Goal: Information Seeking & Learning: Learn about a topic

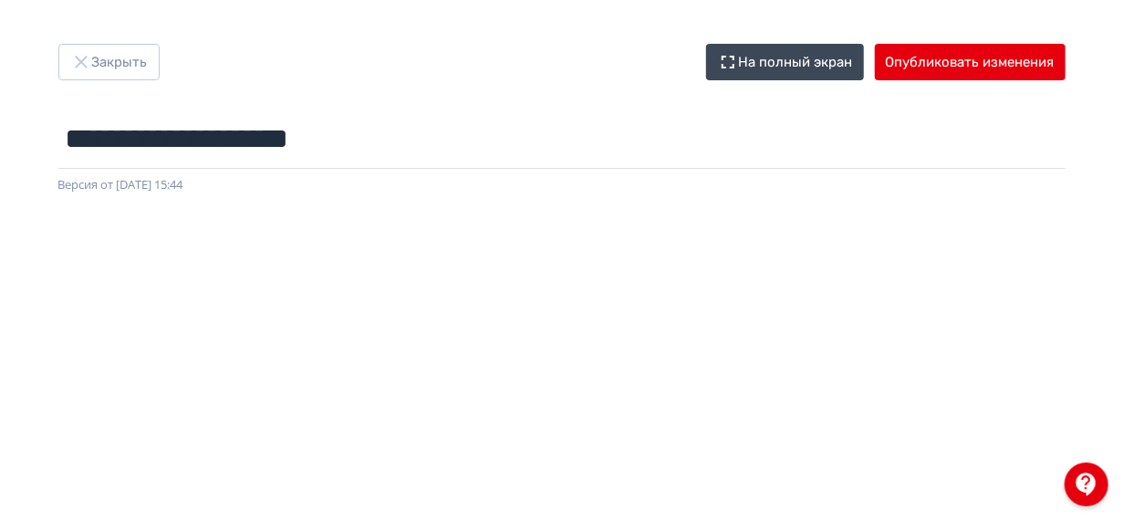
click at [121, 82] on div "**********" at bounding box center [562, 119] width 1094 height 150
click at [106, 53] on button "Закрыть" at bounding box center [108, 62] width 101 height 36
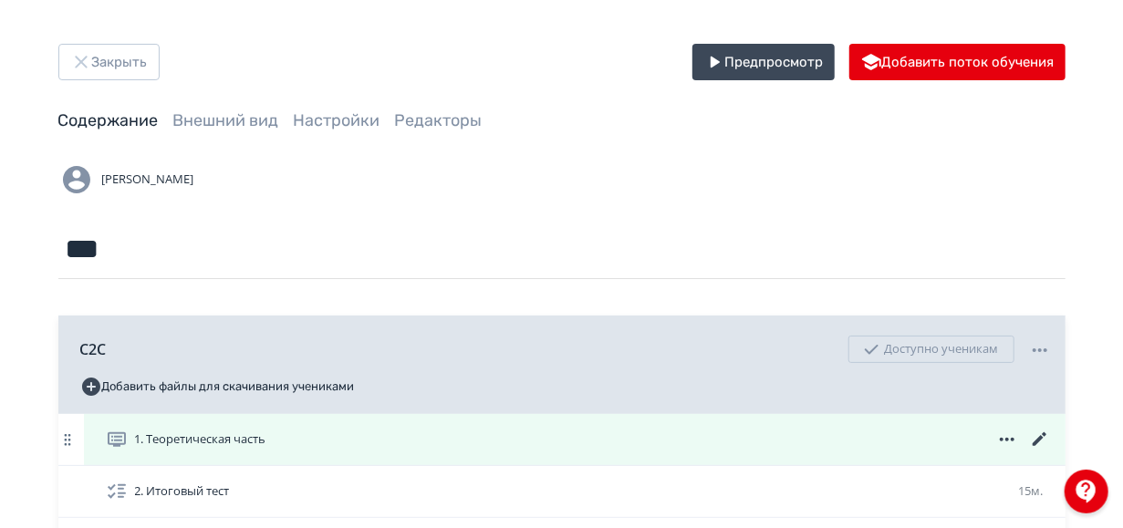
click at [536, 426] on div "1. Теоретическая часть" at bounding box center [574, 439] width 981 height 51
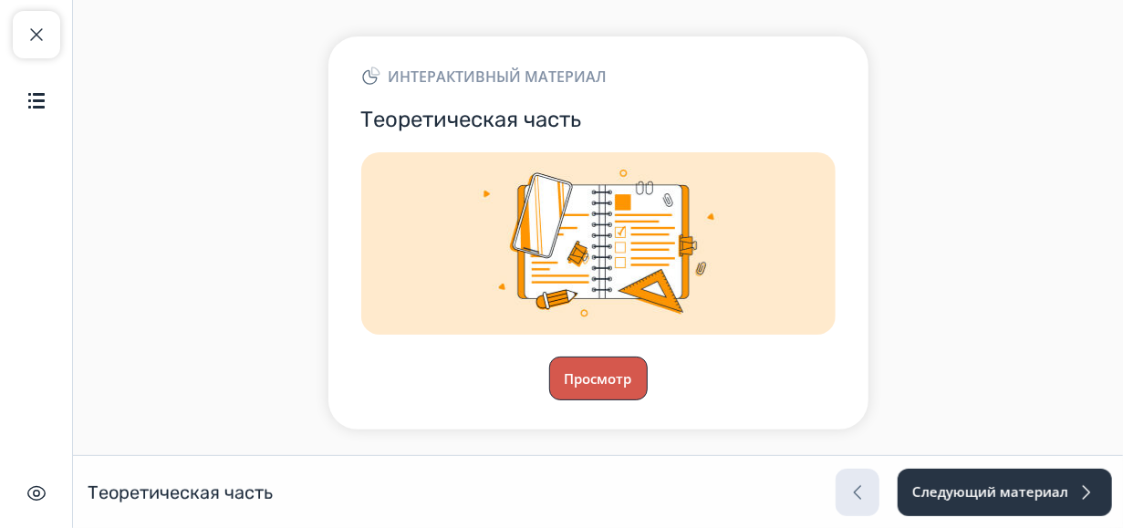
click at [592, 373] on button "Просмотр" at bounding box center [598, 379] width 99 height 44
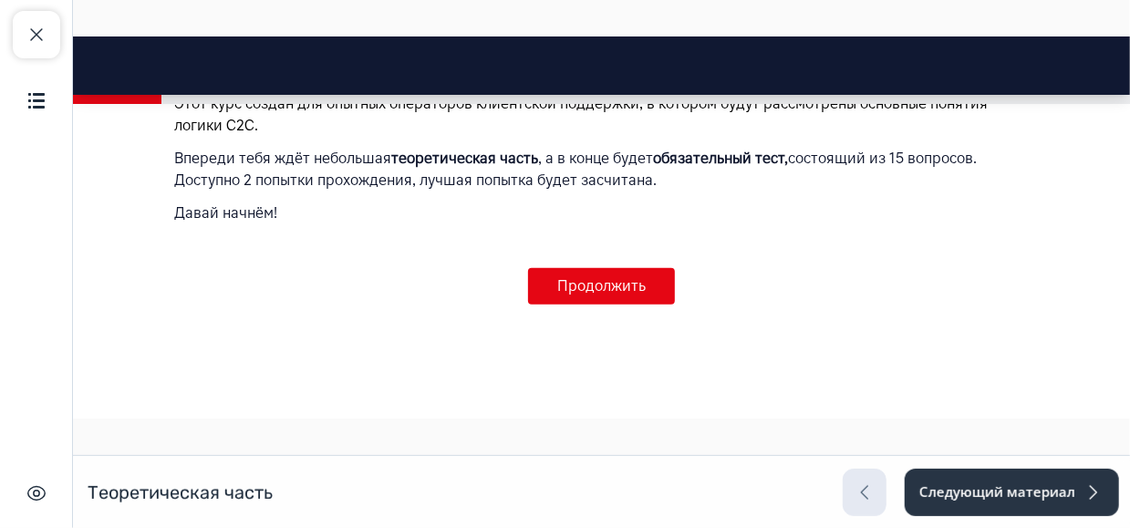
click at [649, 294] on button "Продолжить" at bounding box center [600, 285] width 147 height 36
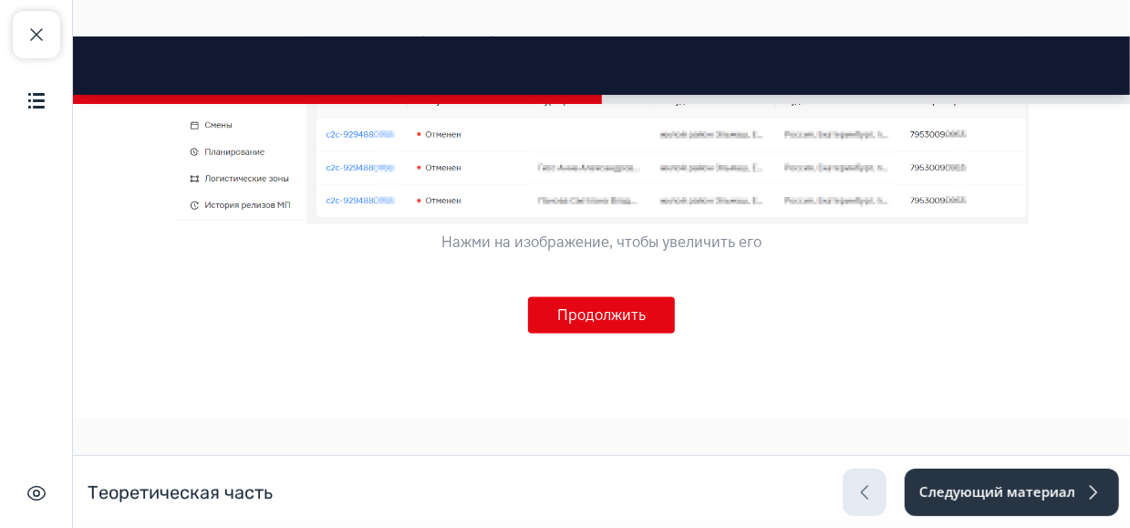
scroll to position [1215, 0]
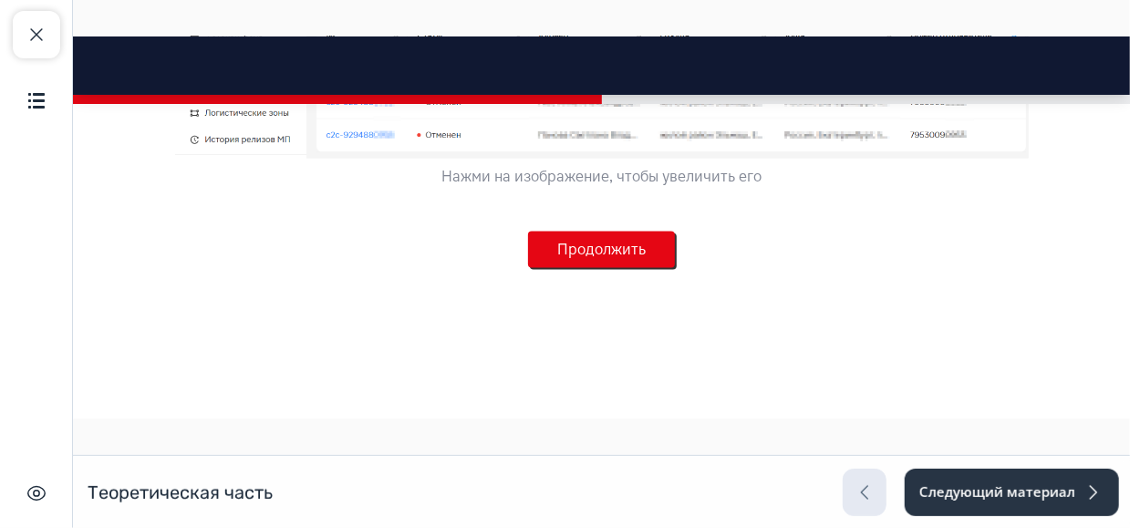
click at [636, 263] on button "Продолжить" at bounding box center [600, 249] width 147 height 36
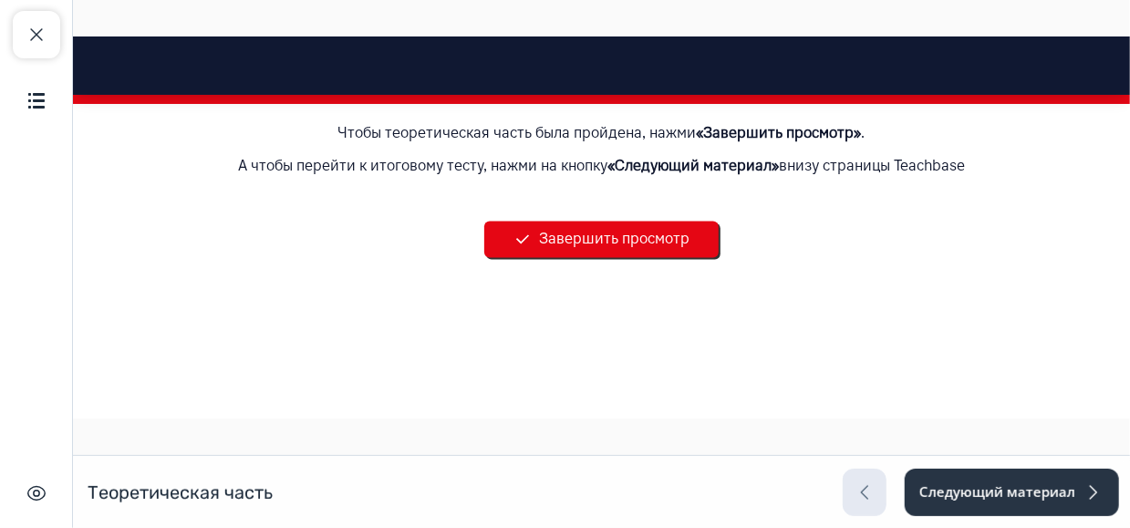
click at [627, 257] on button "Завершить просмотр" at bounding box center [600, 239] width 234 height 36
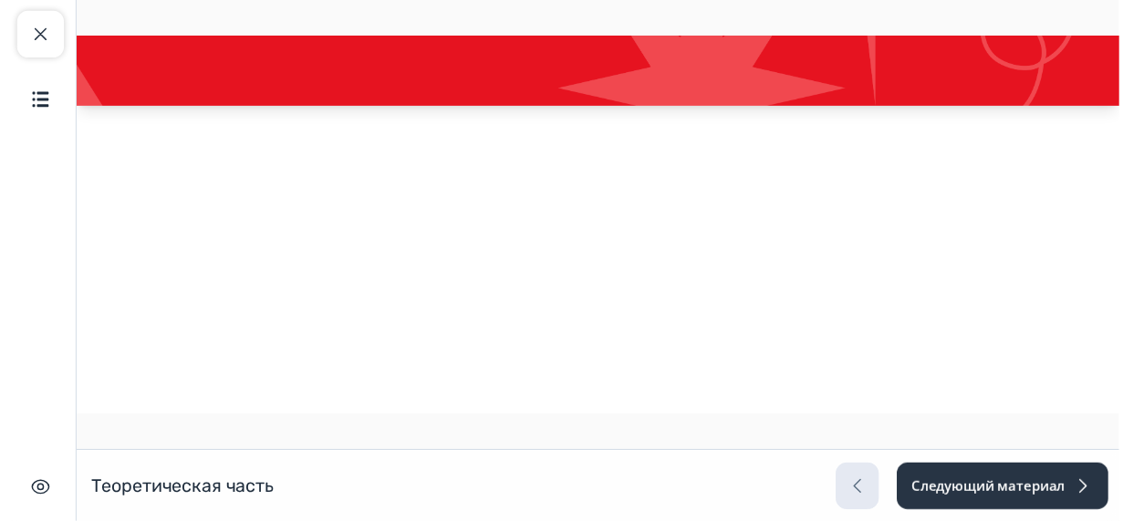
scroll to position [409, 0]
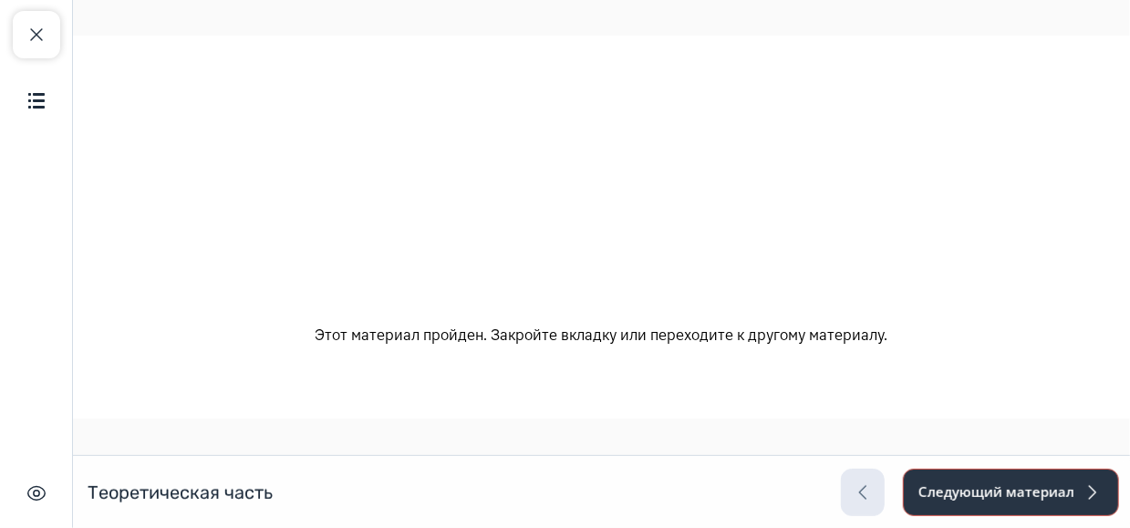
click at [1028, 498] on button "Следующий материал" at bounding box center [1011, 492] width 216 height 47
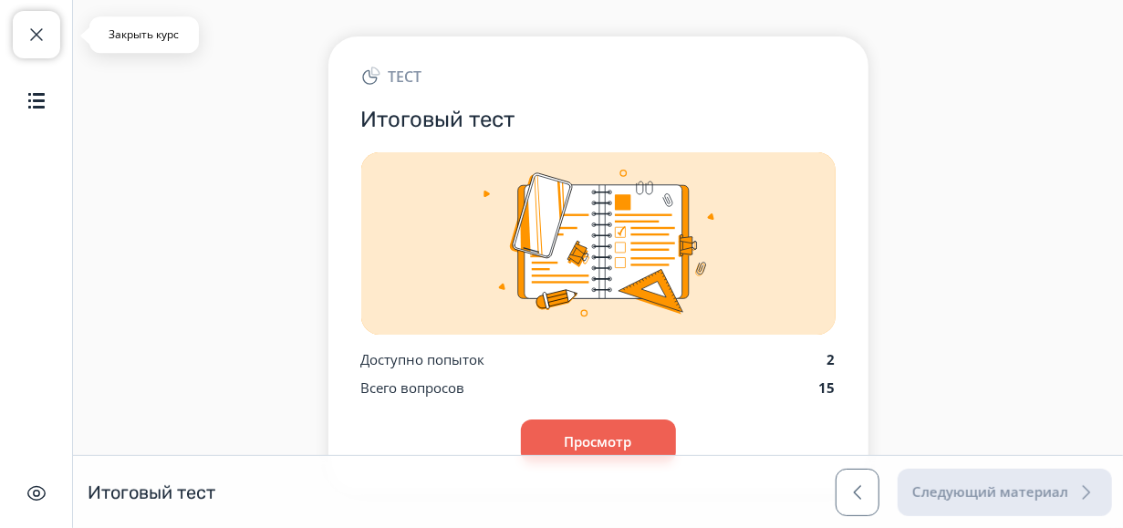
click at [41, 37] on span "button" at bounding box center [37, 35] width 22 height 22
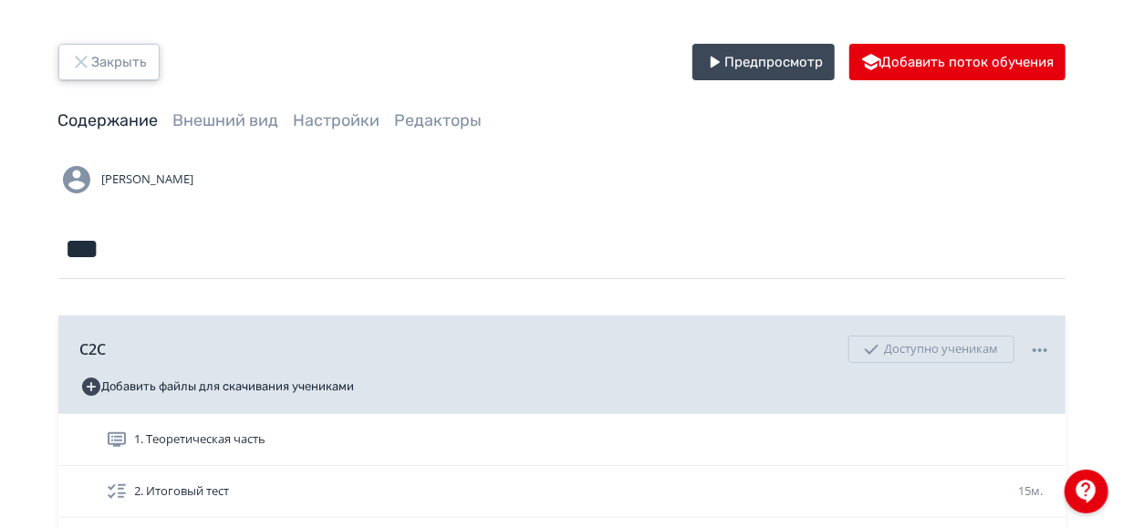
click at [98, 70] on button "Закрыть" at bounding box center [108, 62] width 101 height 36
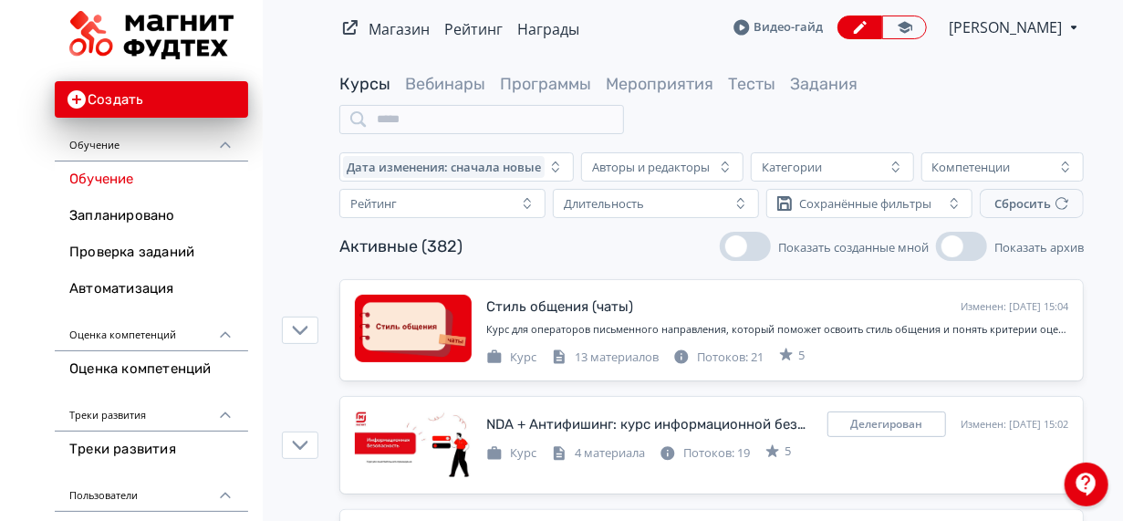
click at [701, 119] on div "Курсы Вебинары Программы Мероприятия Тесты Задания" at bounding box center [711, 103] width 744 height 61
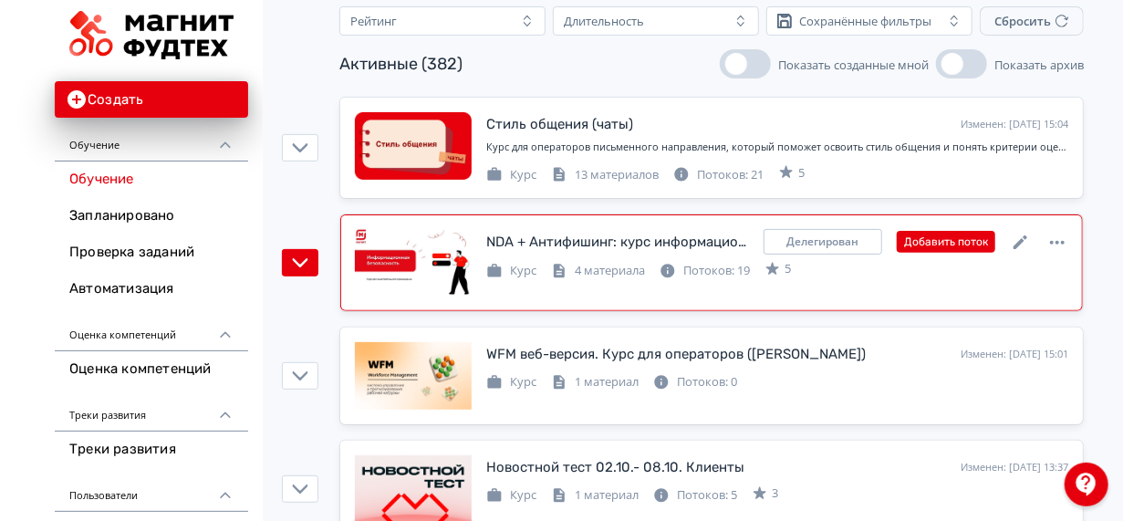
scroll to position [184, 0]
